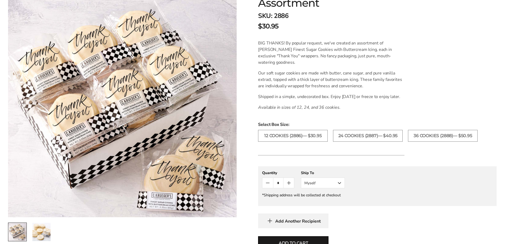
scroll to position [161, 0]
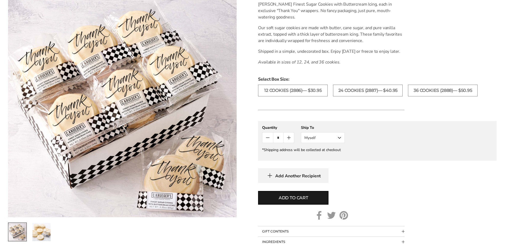
click at [38, 233] on img "2 / 2" at bounding box center [41, 232] width 18 height 18
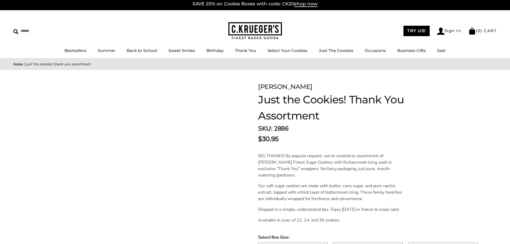
scroll to position [0, 0]
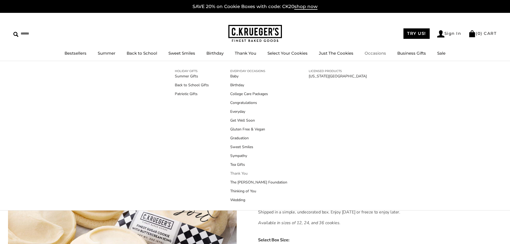
click at [234, 172] on link "Thank You" at bounding box center [258, 173] width 57 height 6
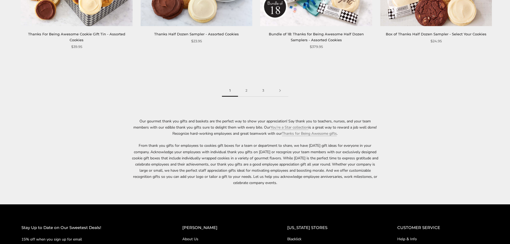
scroll to position [937, 0]
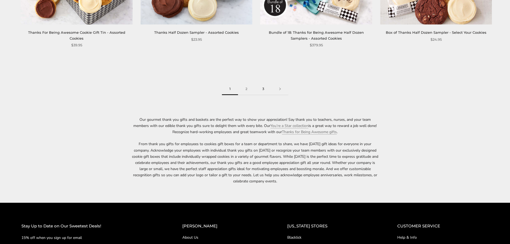
click at [264, 90] on link "3" at bounding box center [263, 89] width 17 height 12
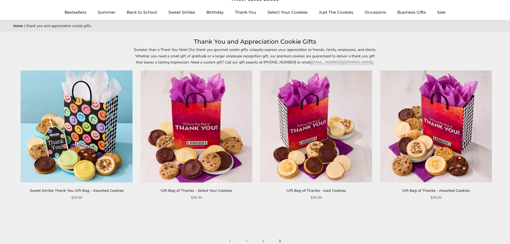
scroll to position [80, 0]
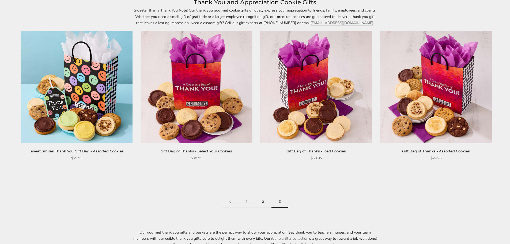
click at [261, 204] on link "2" at bounding box center [263, 202] width 17 height 12
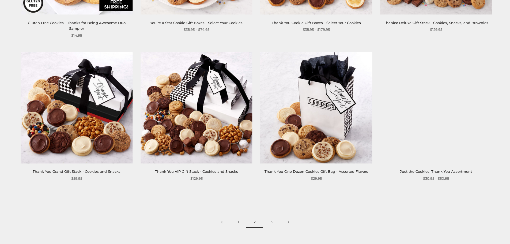
scroll to position [803, 0]
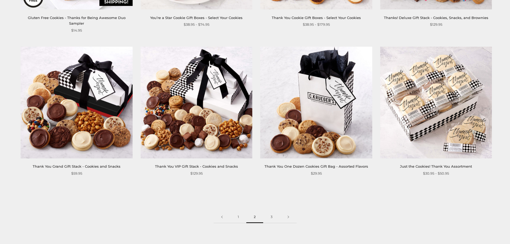
click at [56, 106] on img at bounding box center [77, 103] width 112 height 112
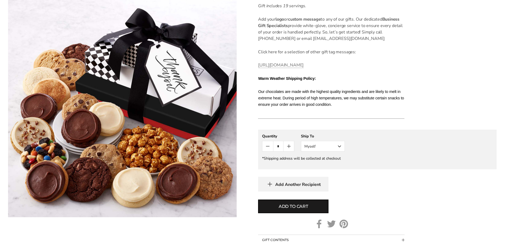
scroll to position [294, 0]
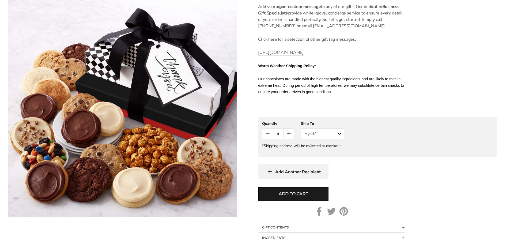
click at [332, 135] on button "Myself" at bounding box center [323, 133] width 44 height 11
click at [330, 155] on button "Other Recipient" at bounding box center [322, 154] width 43 height 10
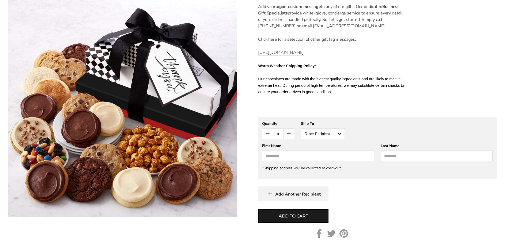
click at [327, 158] on input "First Name" at bounding box center [318, 155] width 112 height 11
drag, startPoint x: 267, startPoint y: 155, endPoint x: 275, endPoint y: 158, distance: 8.7
click at [266, 155] on input "*****" at bounding box center [318, 155] width 112 height 11
type input "*********"
click at [387, 155] on input "Last Name" at bounding box center [437, 155] width 112 height 11
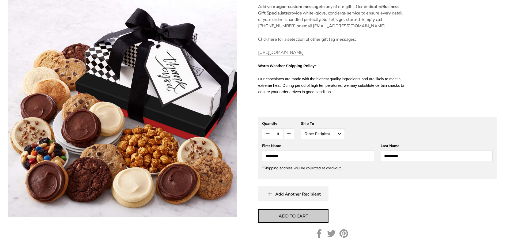
type input "**********"
click at [298, 215] on span "Add to cart" at bounding box center [293, 216] width 29 height 6
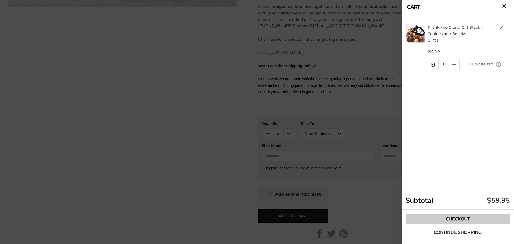
click at [453, 216] on link "Checkout" at bounding box center [457, 219] width 104 height 11
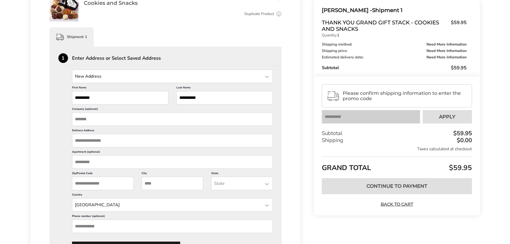
scroll to position [107, 0]
click at [92, 119] on input "Company (optional)" at bounding box center [172, 119] width 201 height 13
type input "**********"
click at [109, 139] on input "Delivery Address" at bounding box center [172, 140] width 201 height 13
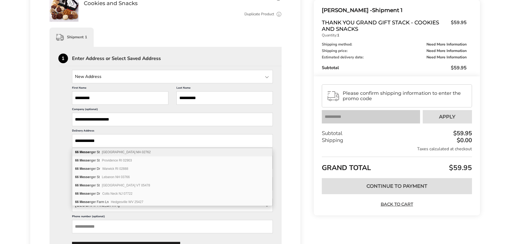
click at [111, 152] on span "[GEOGRAPHIC_DATA] MA 02762" at bounding box center [126, 152] width 49 height 4
type input "**********"
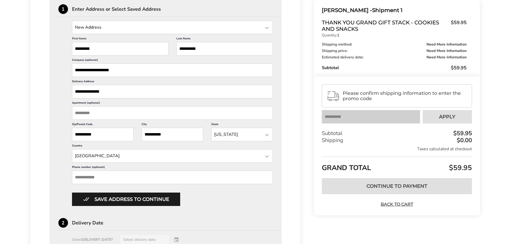
scroll to position [161, 0]
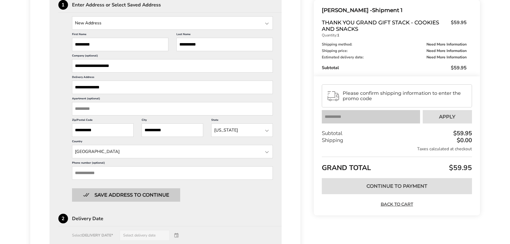
click at [111, 196] on button "Save address to continue" at bounding box center [126, 194] width 108 height 13
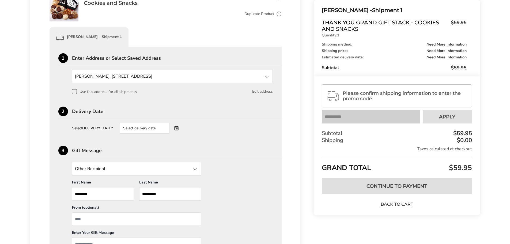
scroll to position [107, 0]
click at [175, 128] on div "Select delivery date" at bounding box center [152, 128] width 65 height 11
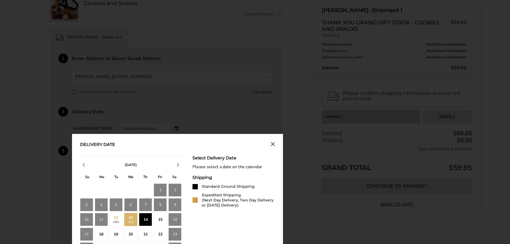
click at [146, 218] on div "14" at bounding box center [145, 219] width 13 height 13
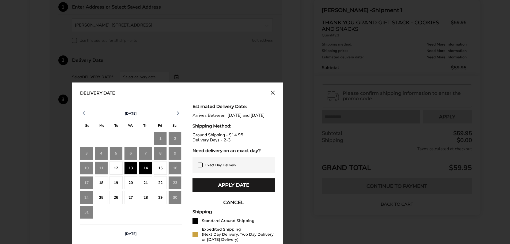
scroll to position [161, 0]
